Goal: Check status: Check status

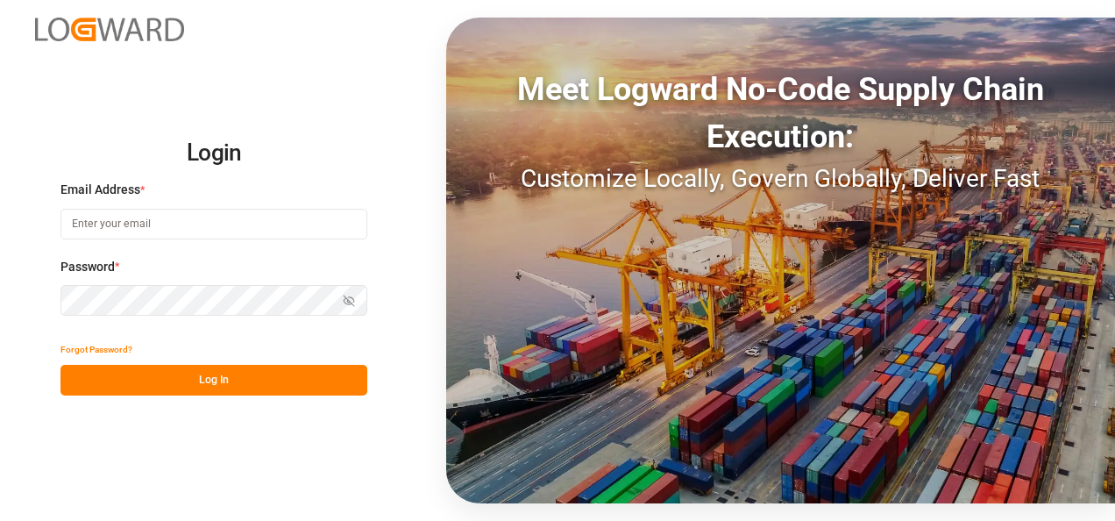
type input "[EMAIL_ADDRESS][DOMAIN_NAME]"
click at [259, 373] on button "Log In" at bounding box center [213, 380] width 307 height 31
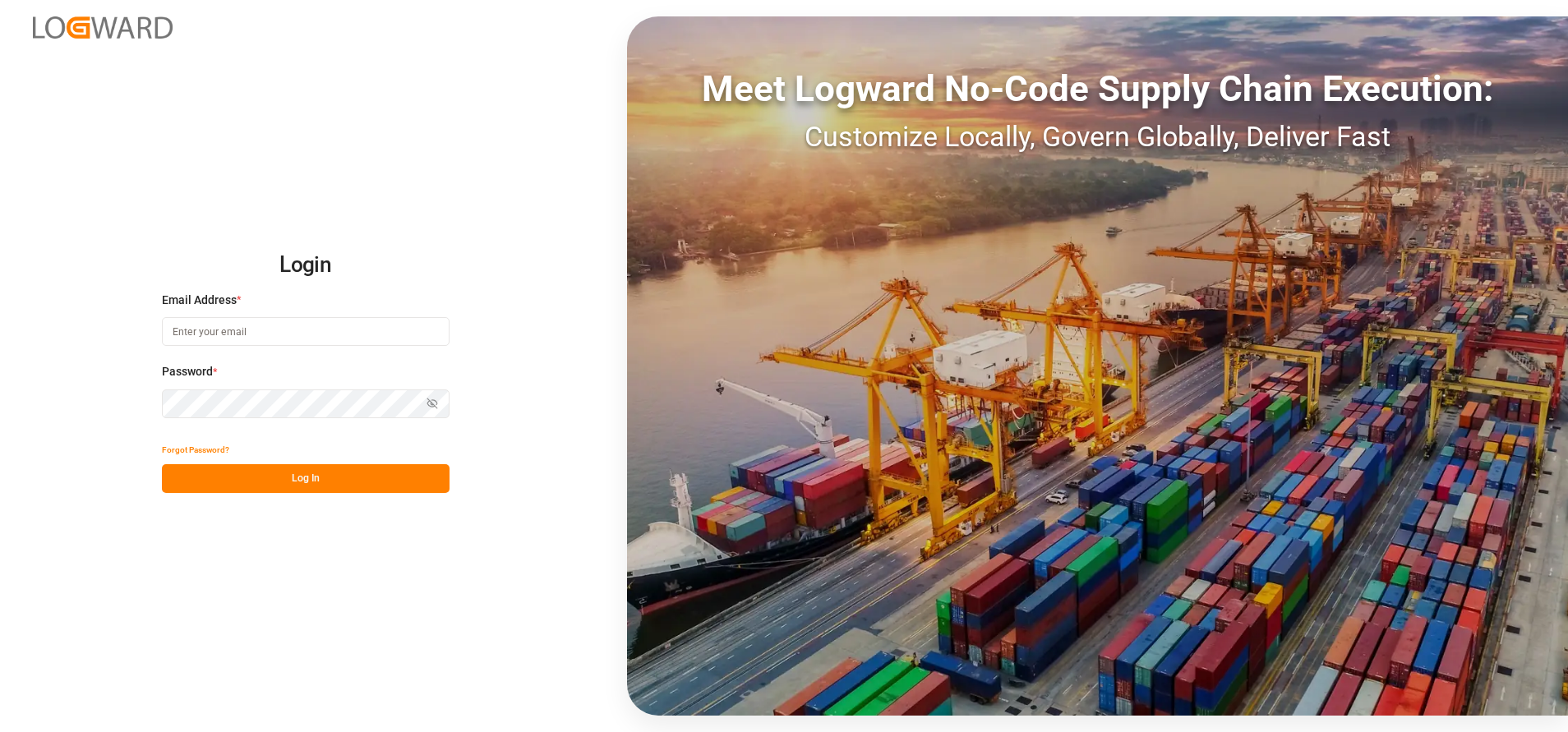
type input "[EMAIL_ADDRESS][DOMAIN_NAME]"
click at [357, 467] on button "Log In" at bounding box center [306, 478] width 288 height 29
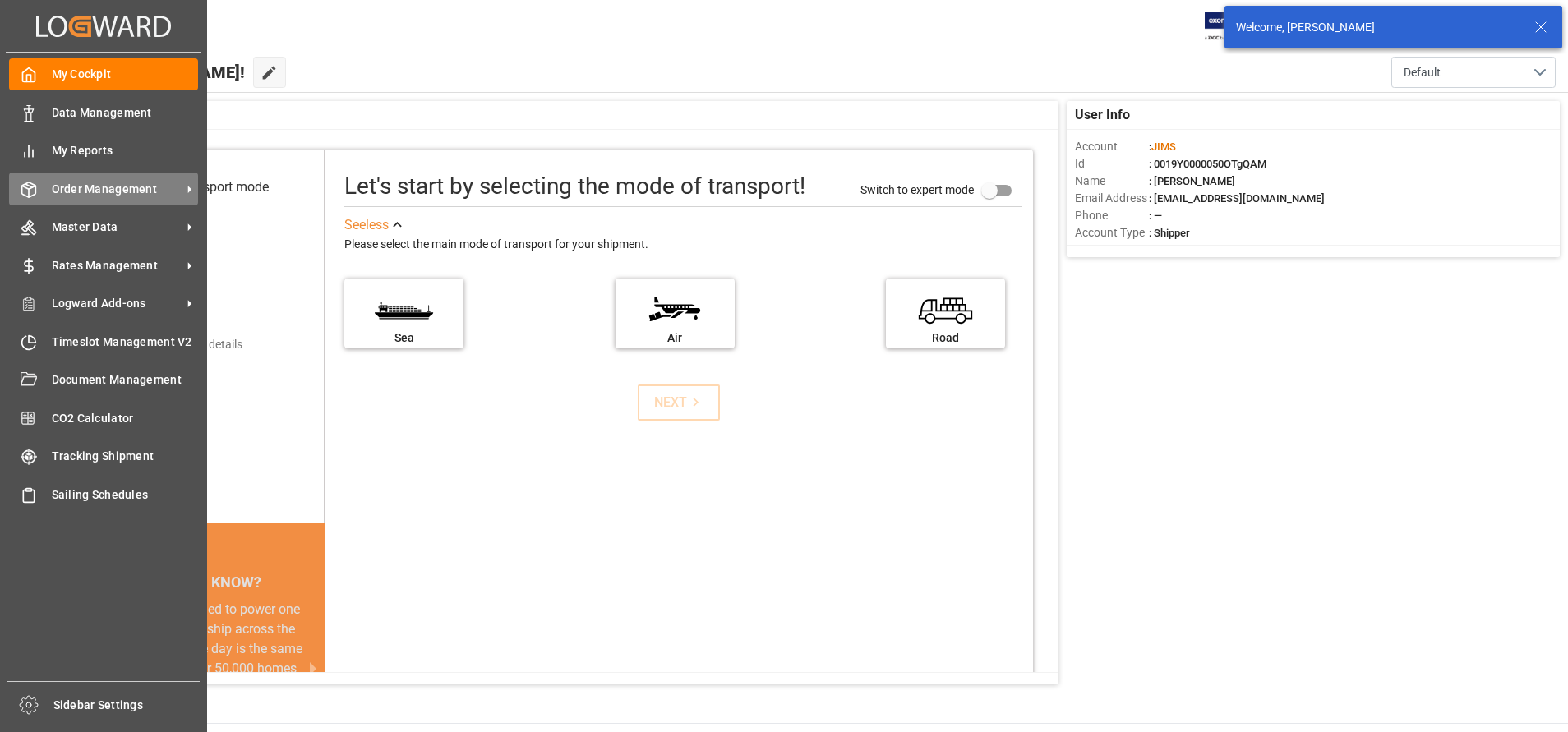
click at [60, 183] on span "Order Management" at bounding box center [116, 189] width 129 height 17
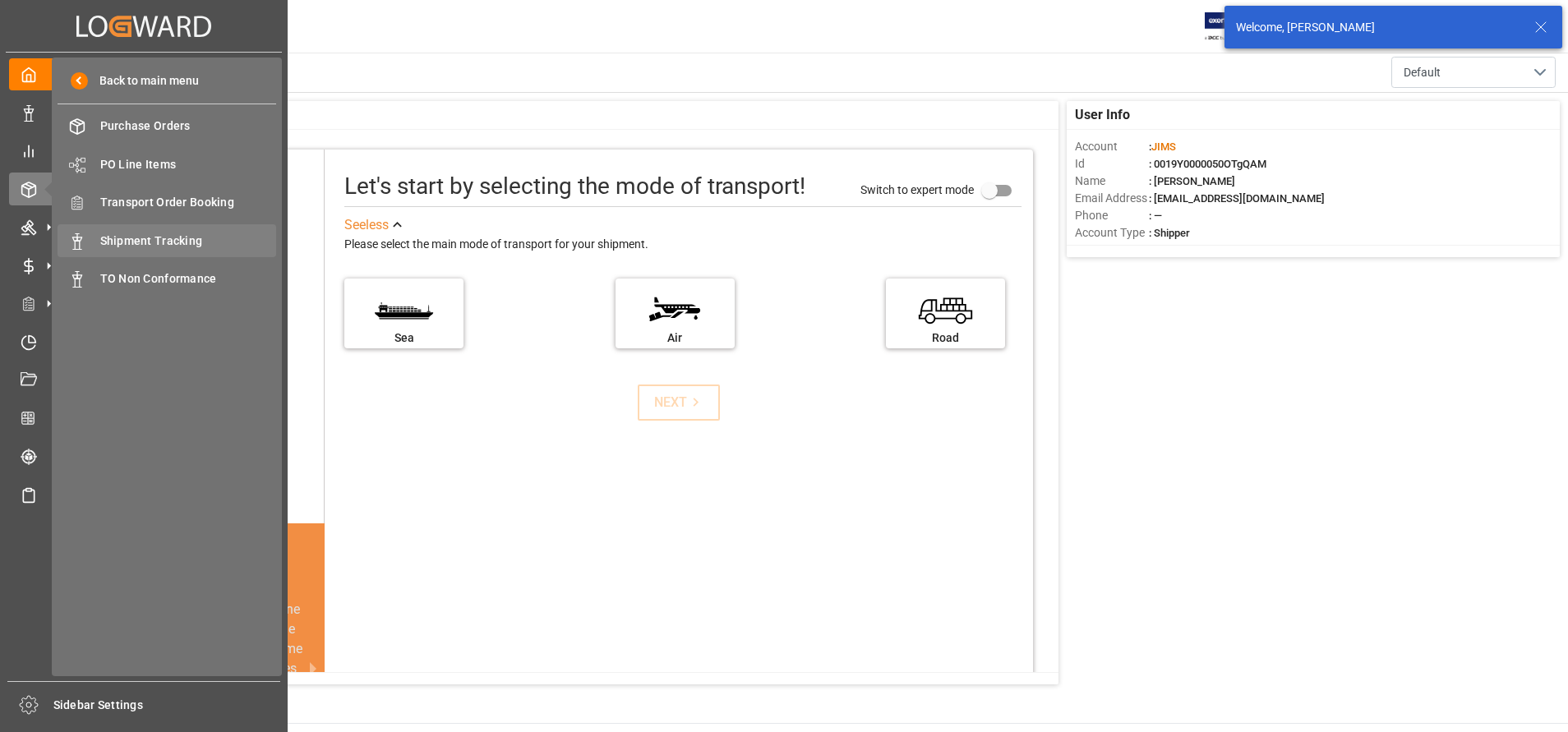
click at [152, 243] on span "Shipment Tracking" at bounding box center [188, 241] width 176 height 17
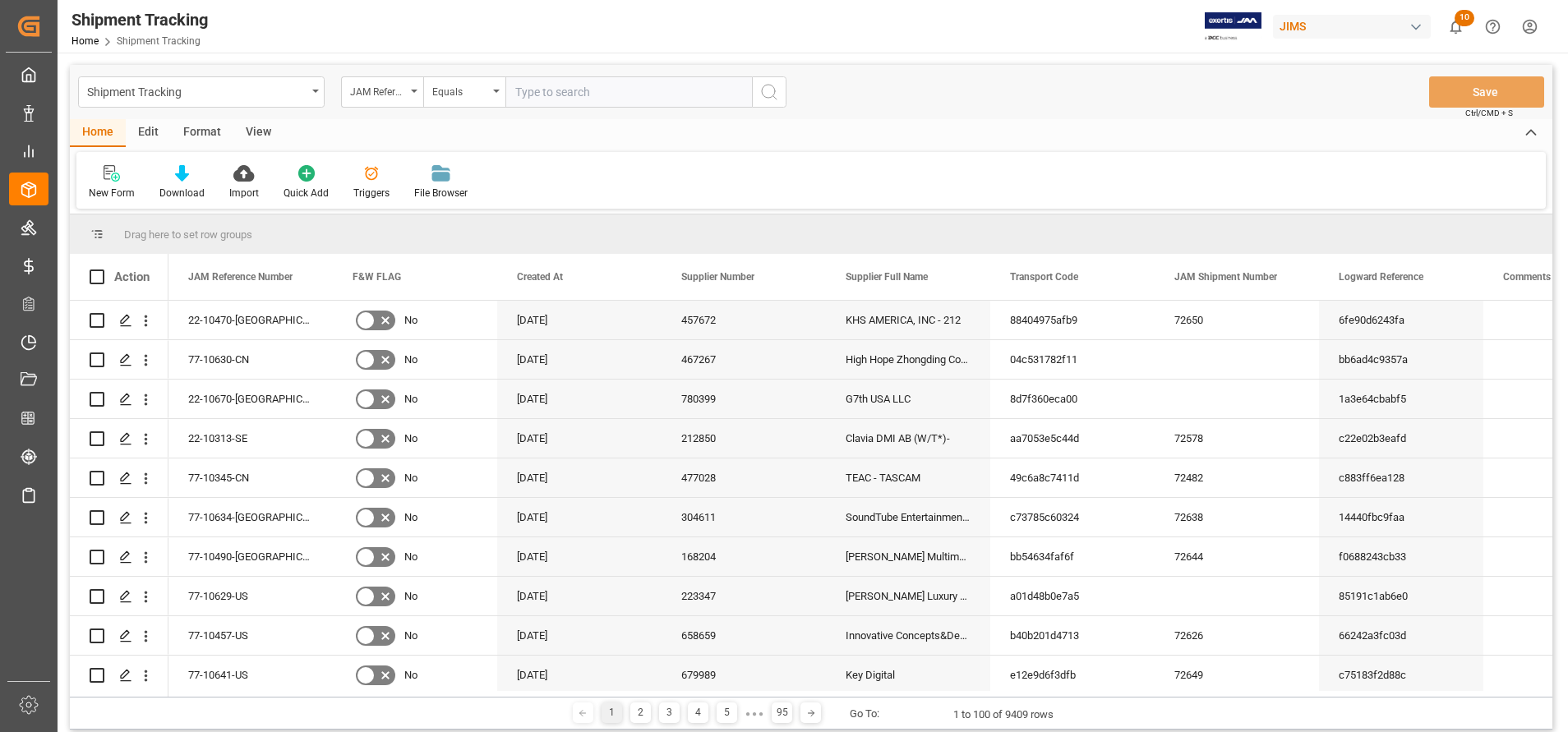
click at [681, 97] on input "text" at bounding box center [628, 92] width 247 height 31
type input "22-10500-JP"
click at [765, 91] on icon "search button" at bounding box center [769, 92] width 20 height 20
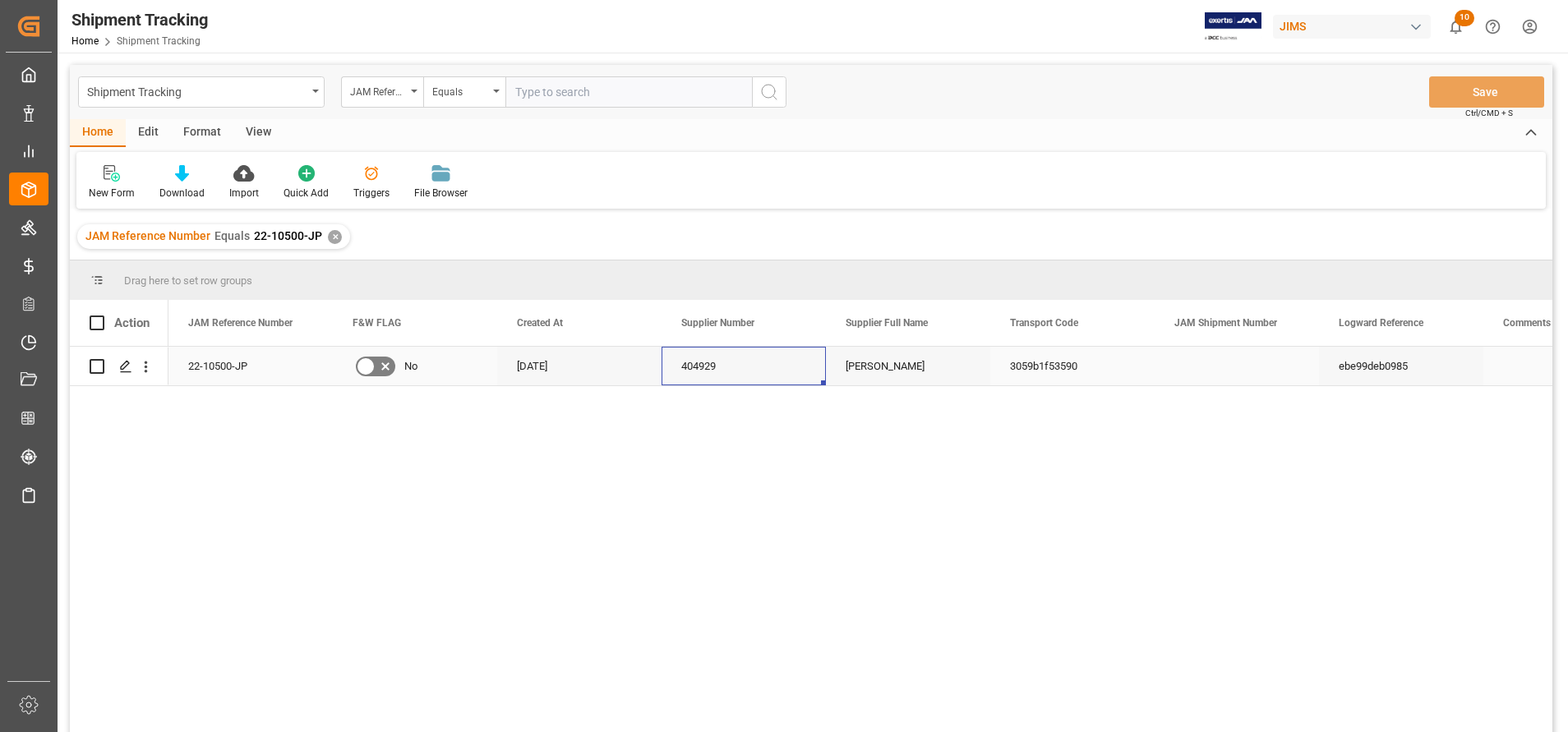
click at [752, 363] on div "404929" at bounding box center [744, 366] width 164 height 38
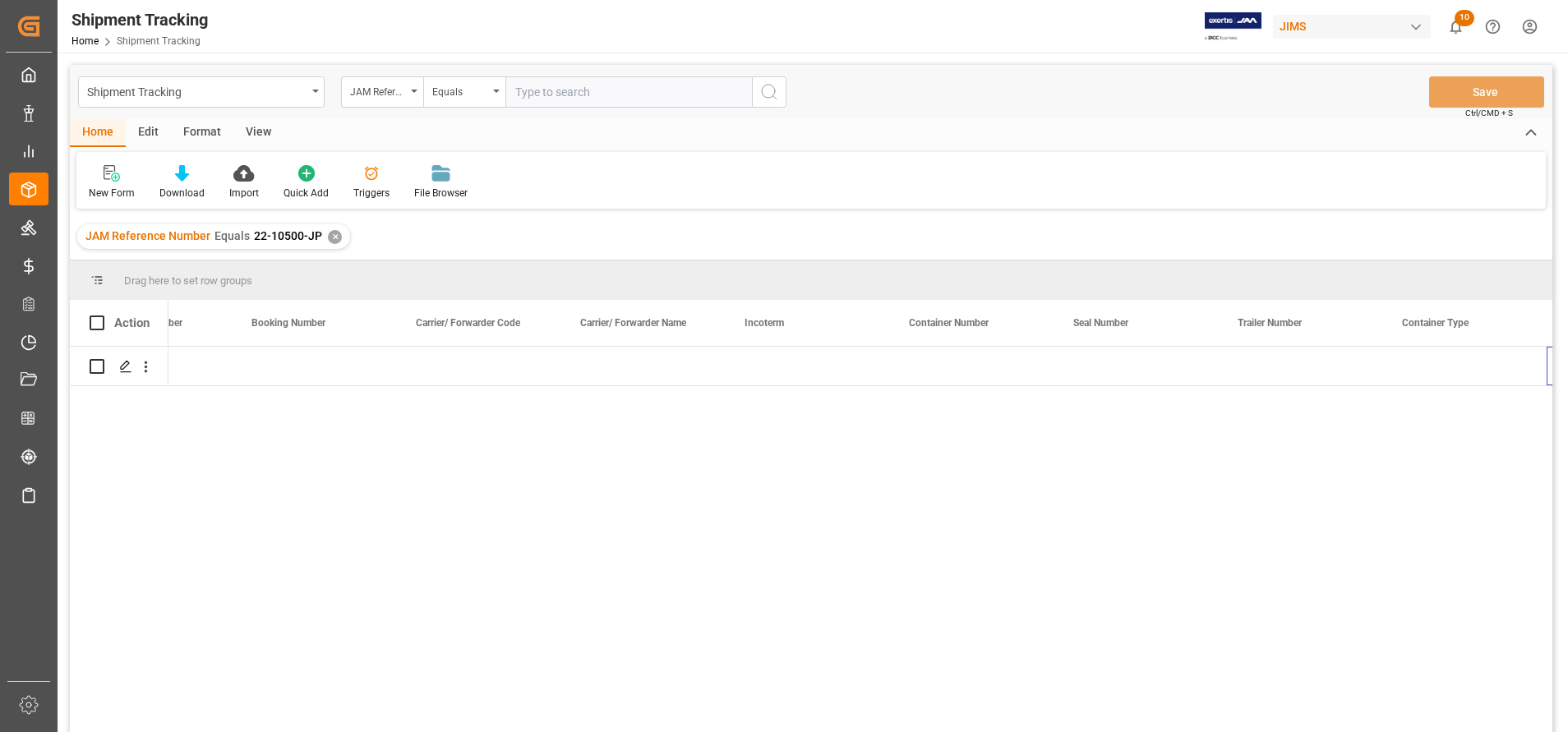
scroll to position [0, 3389]
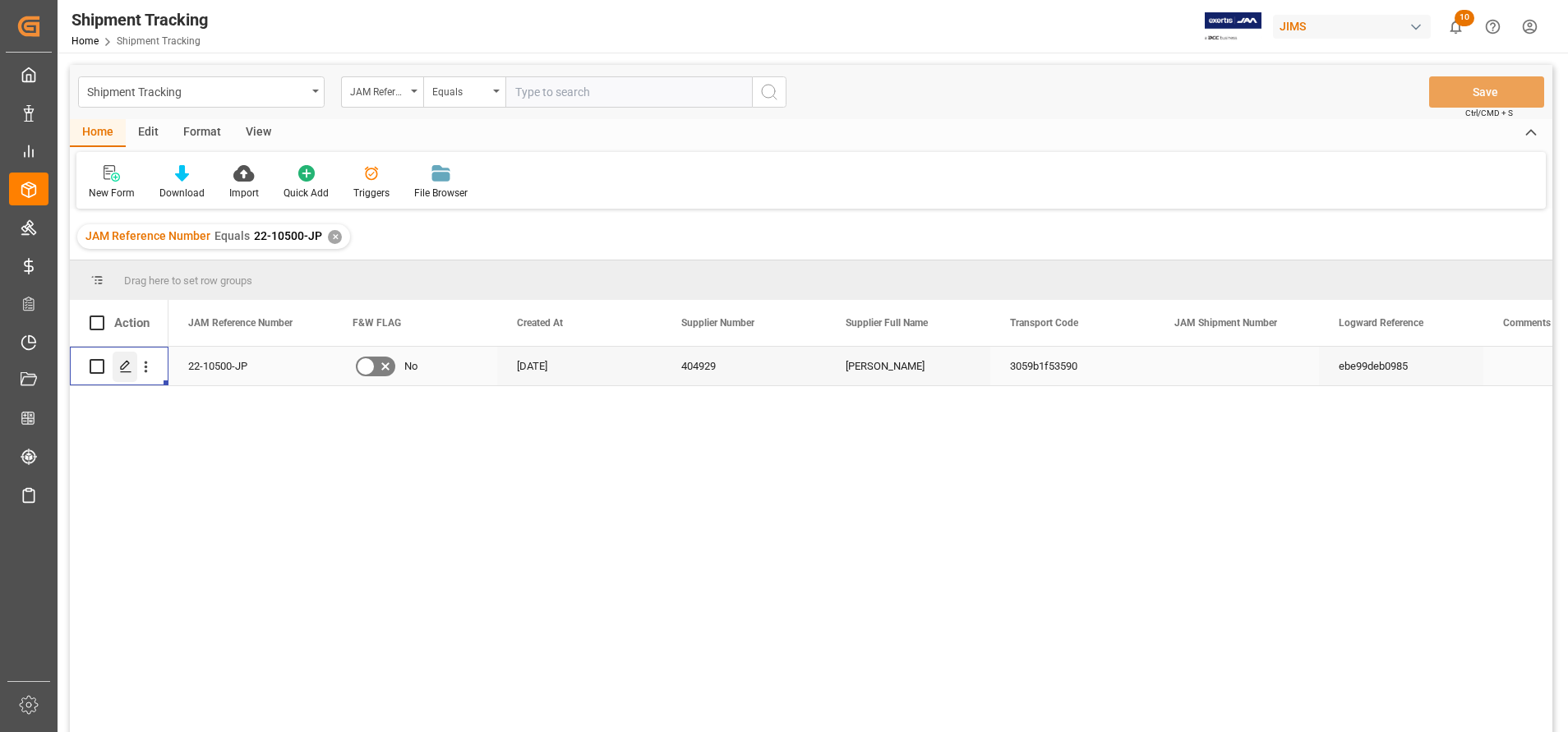
click at [129, 369] on icon "Press SPACE to select this row." at bounding box center [126, 366] width 13 height 13
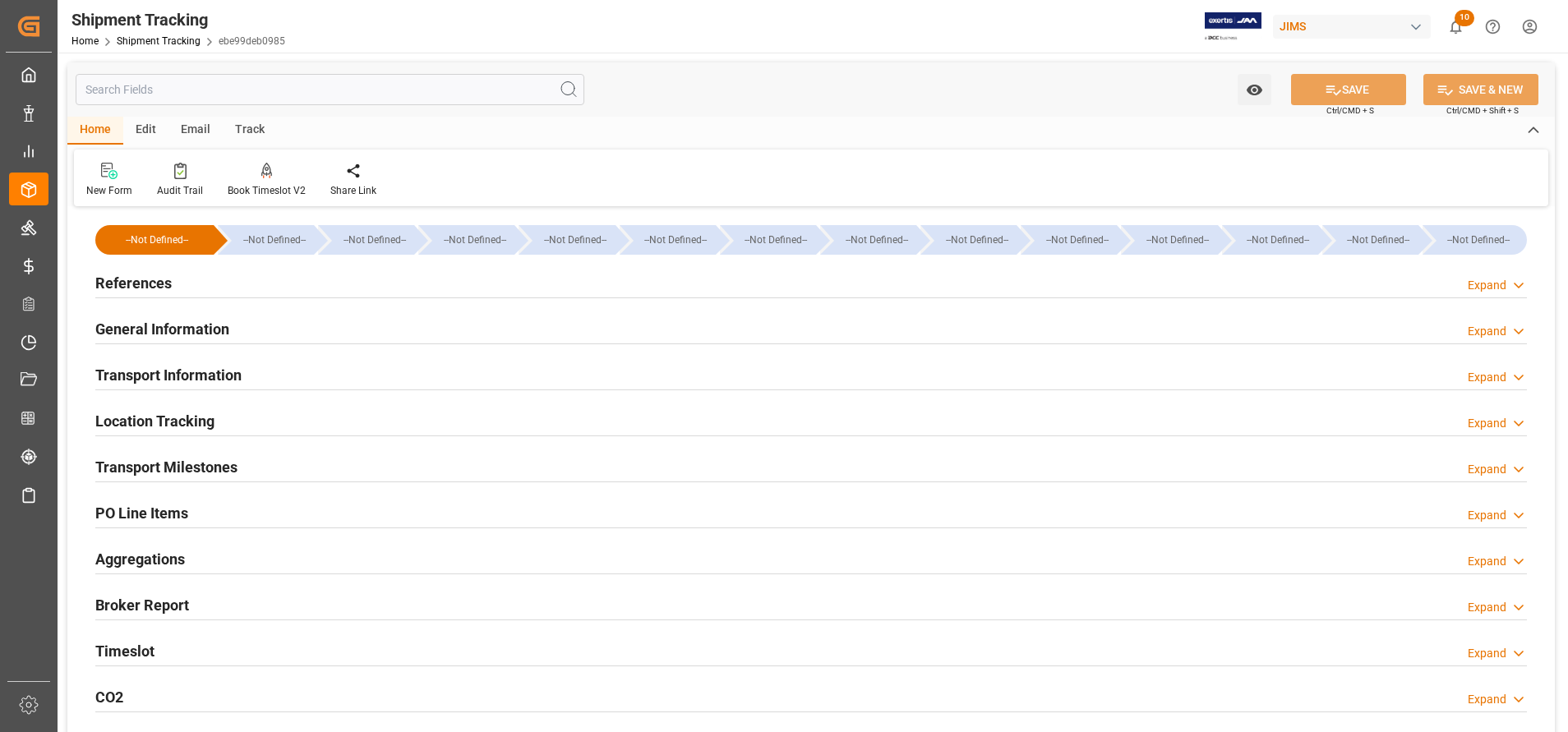
click at [237, 459] on h2 "Transport Milestones" at bounding box center [167, 467] width 143 height 22
